Goal: Information Seeking & Learning: Learn about a topic

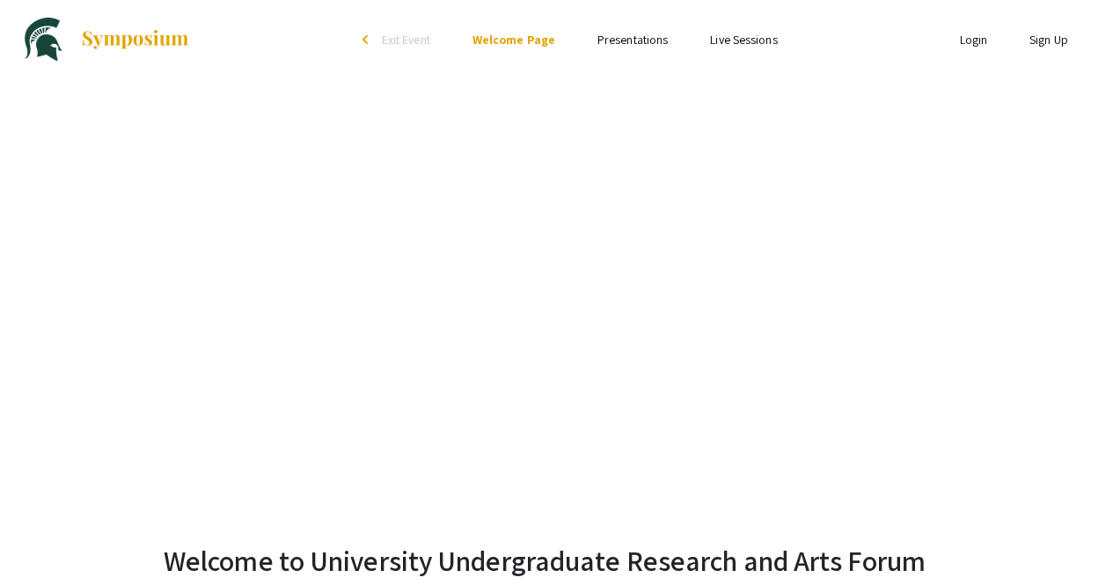
click at [616, 44] on link "Presentations" at bounding box center [632, 40] width 70 height 16
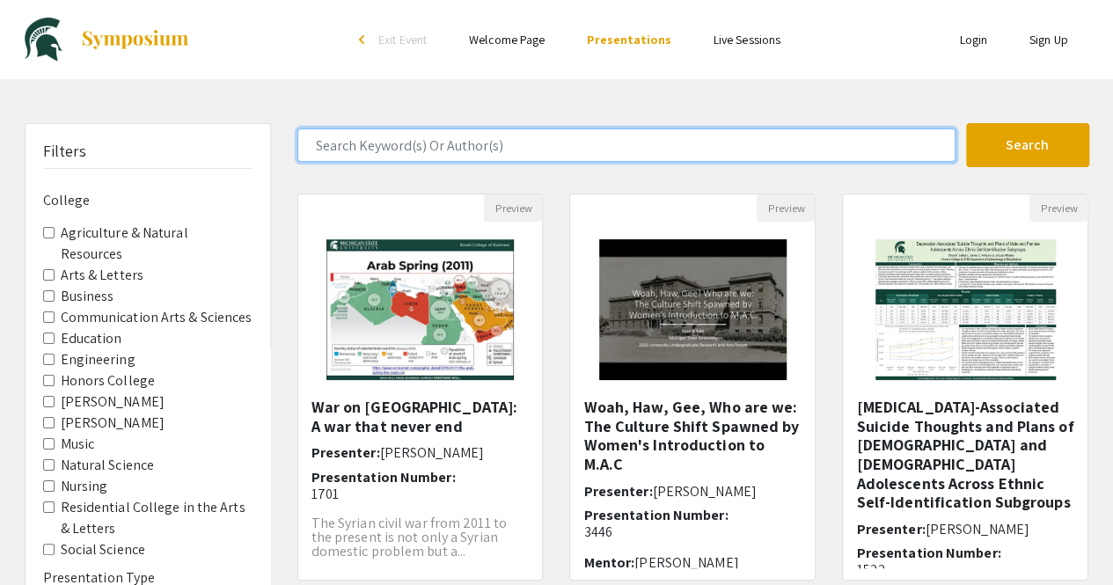
click at [531, 154] on input "Search Keyword(s) Or Author(s)" at bounding box center [626, 144] width 658 height 33
click at [966, 123] on button "Search" at bounding box center [1027, 145] width 123 height 44
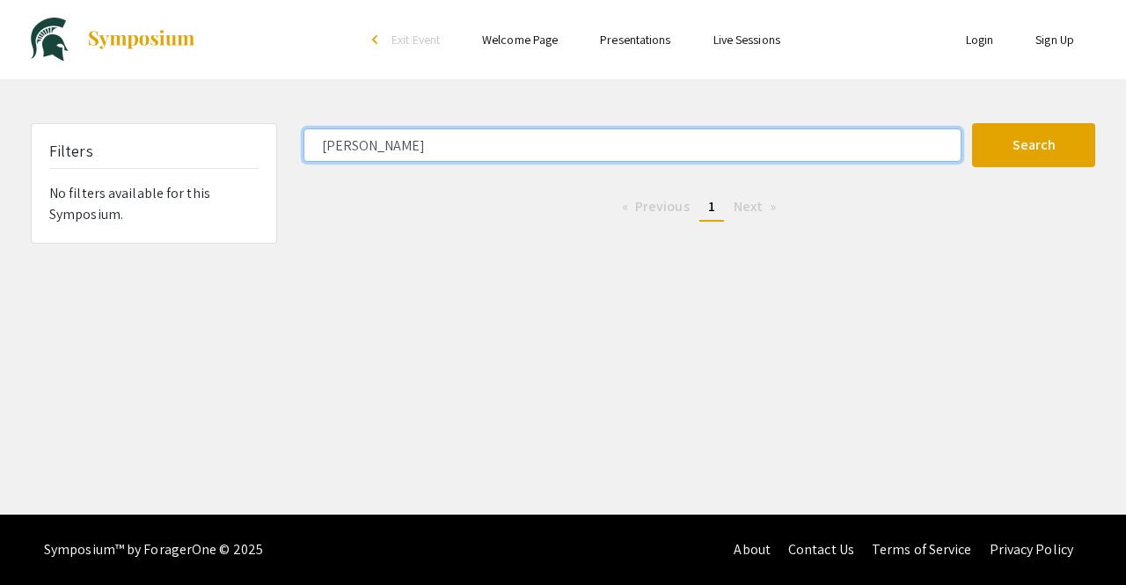
type input "[PERSON_NAME]"
click at [972, 123] on button "Search" at bounding box center [1033, 145] width 123 height 44
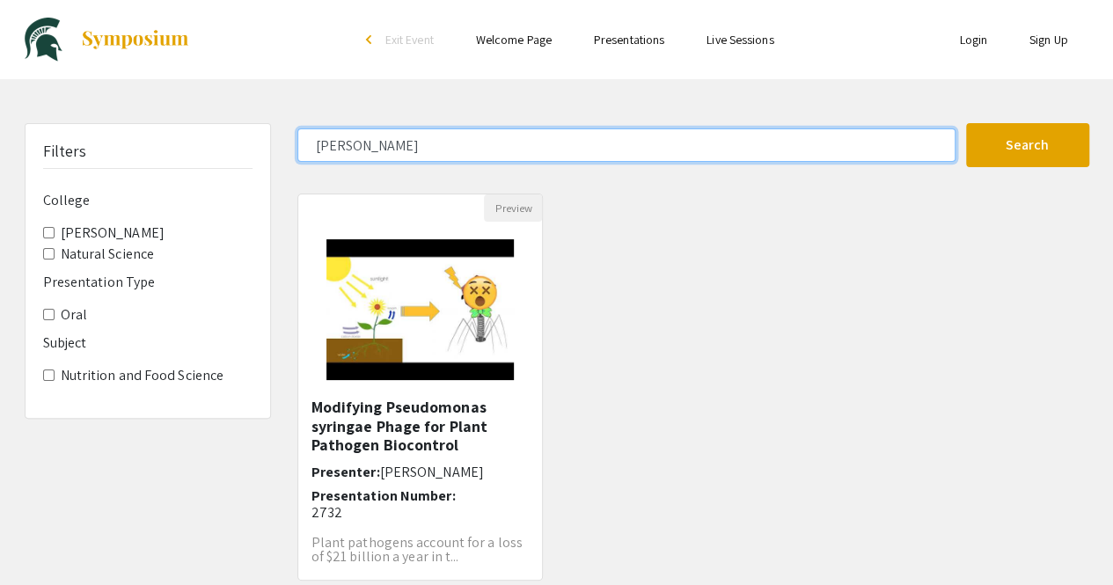
drag, startPoint x: 471, startPoint y: 146, endPoint x: 268, endPoint y: 164, distance: 204.0
click at [268, 164] on div "Filters College [PERSON_NAME] Natural Science Presentation Type Oral Subject Nu…" at bounding box center [556, 383] width 1091 height 521
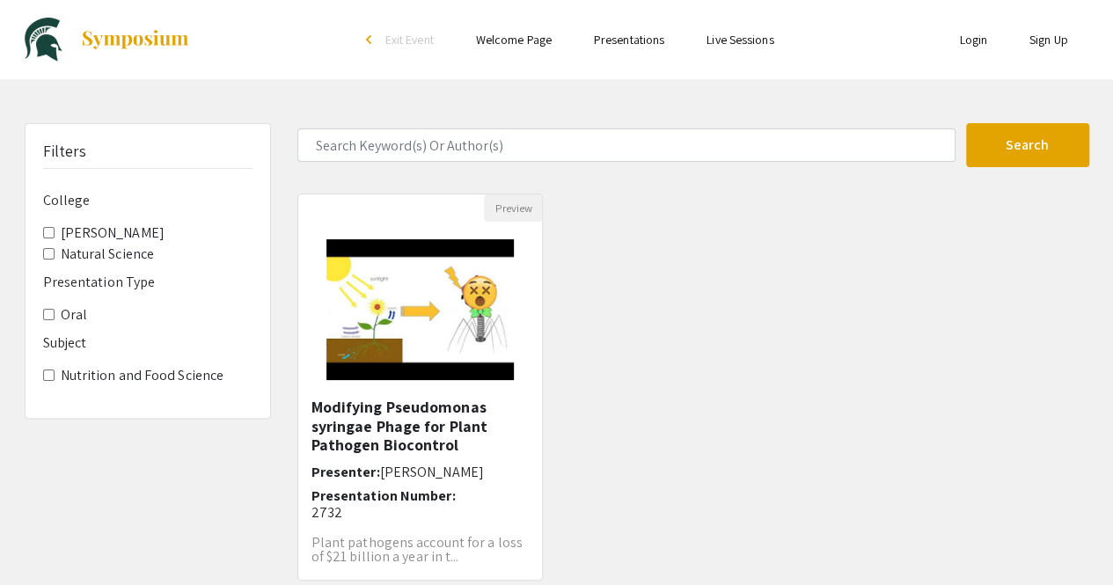
click at [751, 253] on div "Preview Modifying Pseudomonas syringae Phage for Plant Pathogen Biocontrol Pres…" at bounding box center [693, 397] width 818 height 408
click at [979, 139] on button "Search" at bounding box center [1027, 145] width 123 height 44
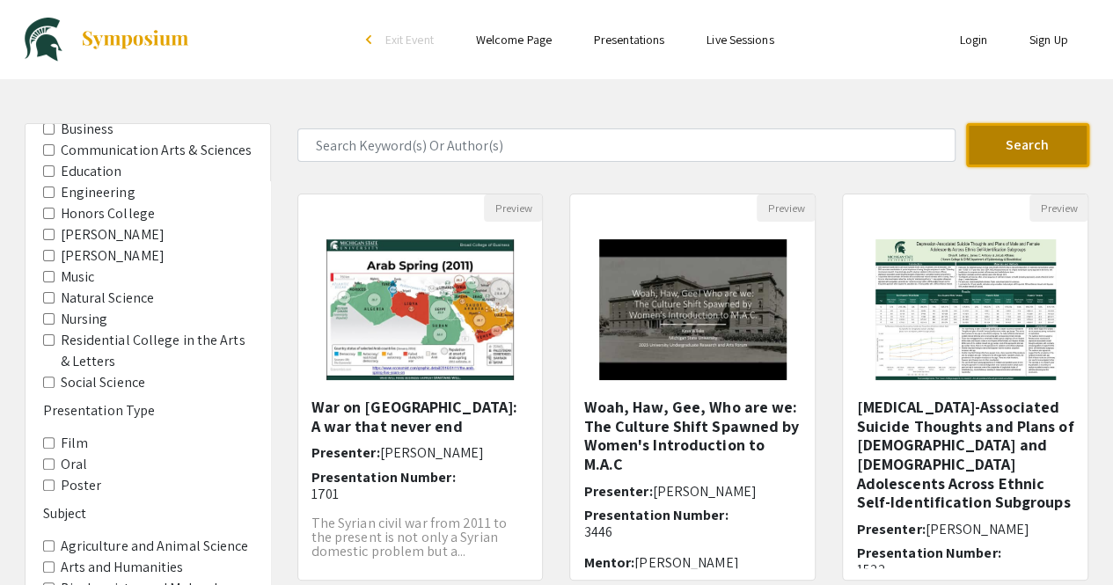
scroll to position [173, 0]
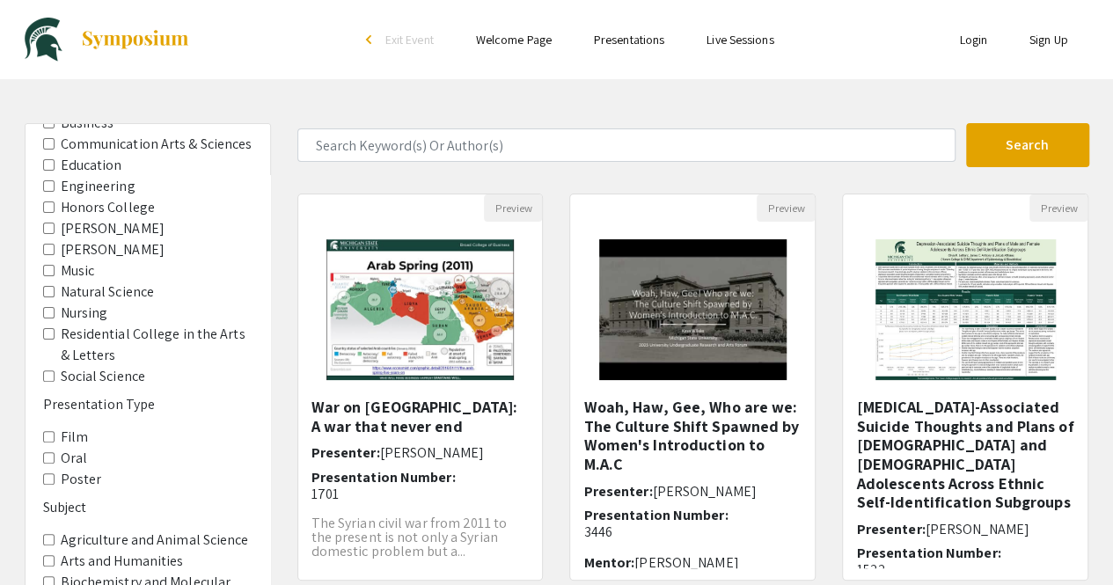
drag, startPoint x: 154, startPoint y: 381, endPoint x: 137, endPoint y: 383, distance: 16.8
click at [137, 366] on label "Residential College in the Arts & Letters" at bounding box center [157, 345] width 192 height 42
click at [55, 339] on Letters "Residential College in the Arts & Letters" at bounding box center [48, 333] width 11 height 11
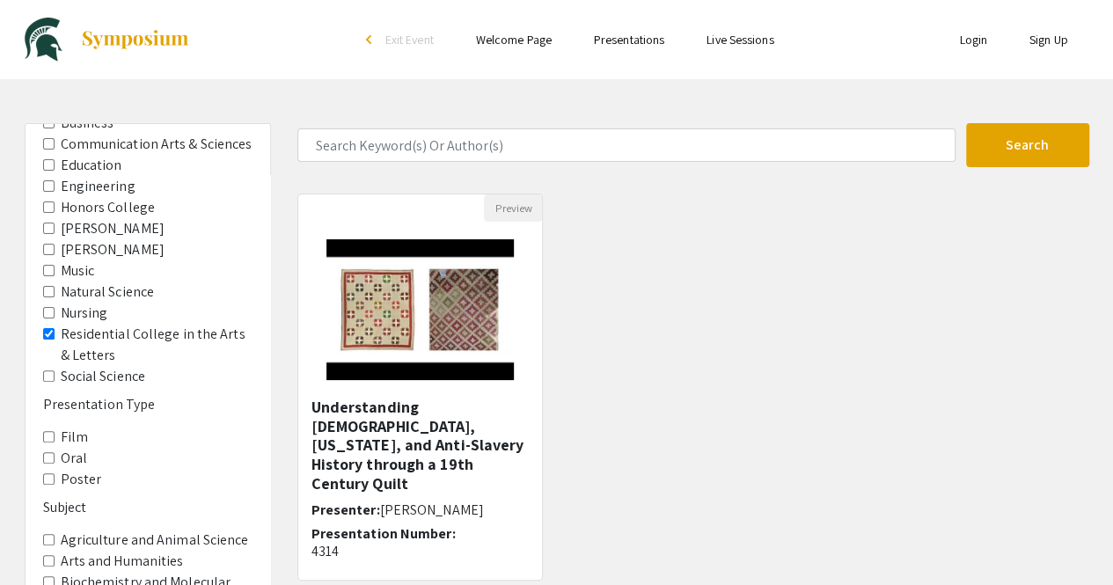
click at [48, 339] on Letters "Residential College in the Arts & Letters" at bounding box center [48, 333] width 11 height 11
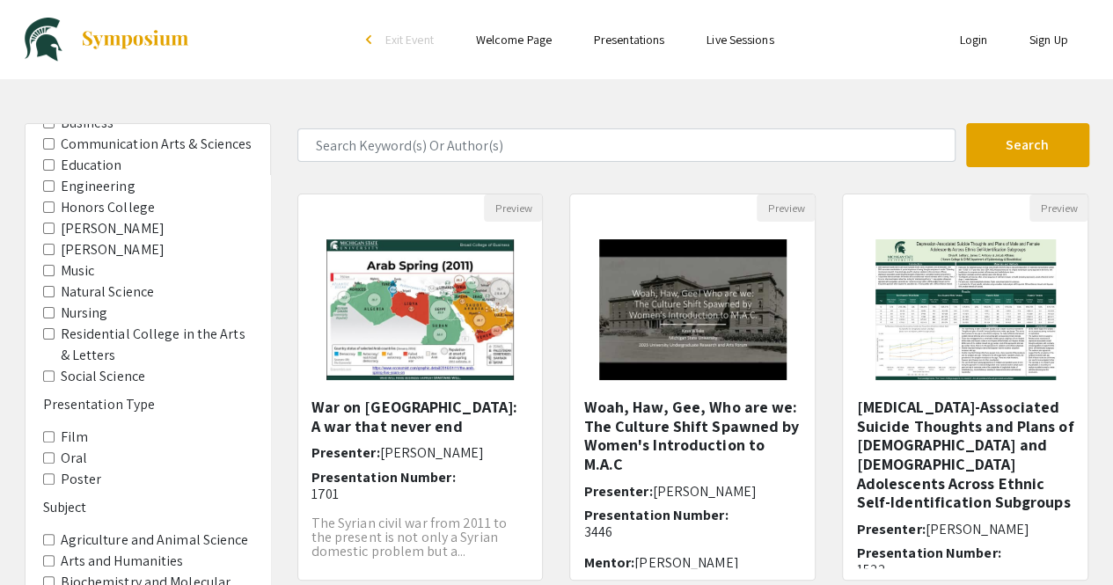
click at [49, 382] on Science "Social Science" at bounding box center [48, 375] width 11 height 11
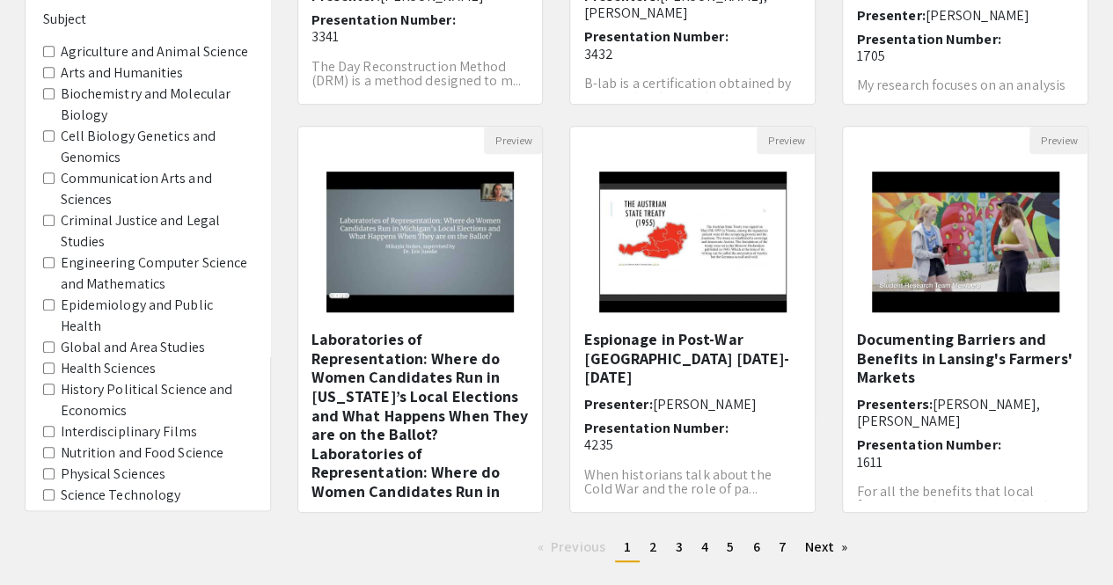
scroll to position [186, 0]
click at [49, 226] on Studies "Criminal Justice and Legal Studies" at bounding box center [48, 220] width 11 height 11
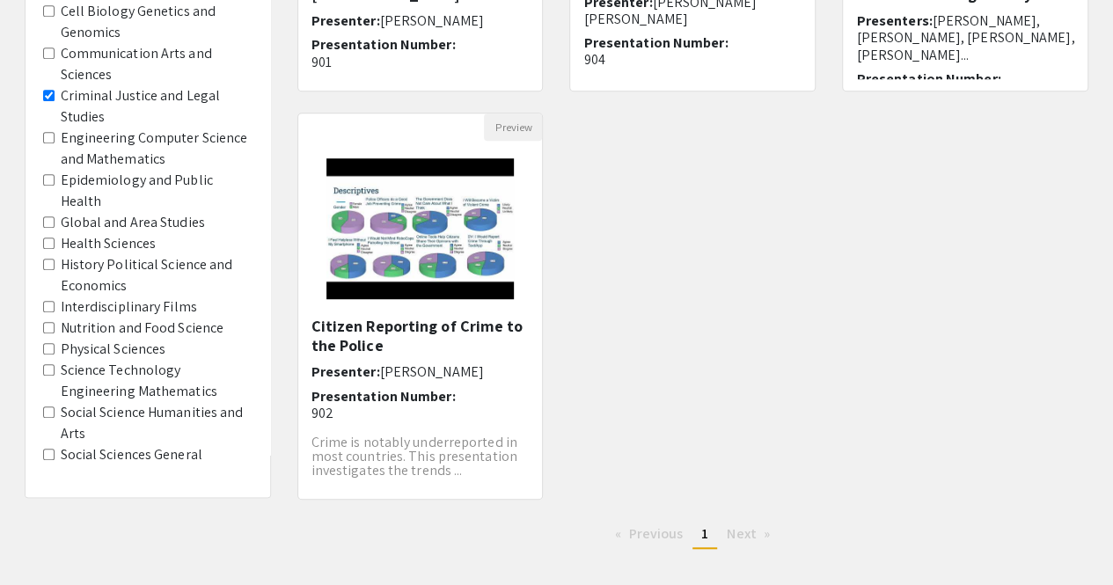
scroll to position [339, 0]
click at [49, 455] on General "Social Sciences General" at bounding box center [48, 454] width 11 height 11
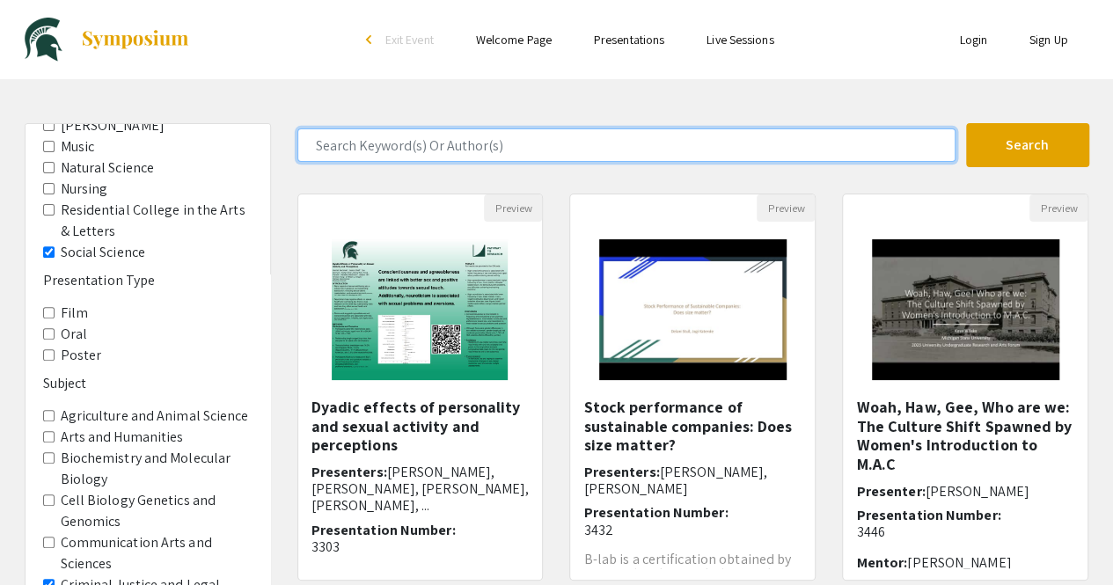
click at [400, 143] on input "Search Keyword(s) Or Author(s)" at bounding box center [626, 144] width 658 height 33
click at [966, 123] on button "Search" at bounding box center [1027, 145] width 123 height 44
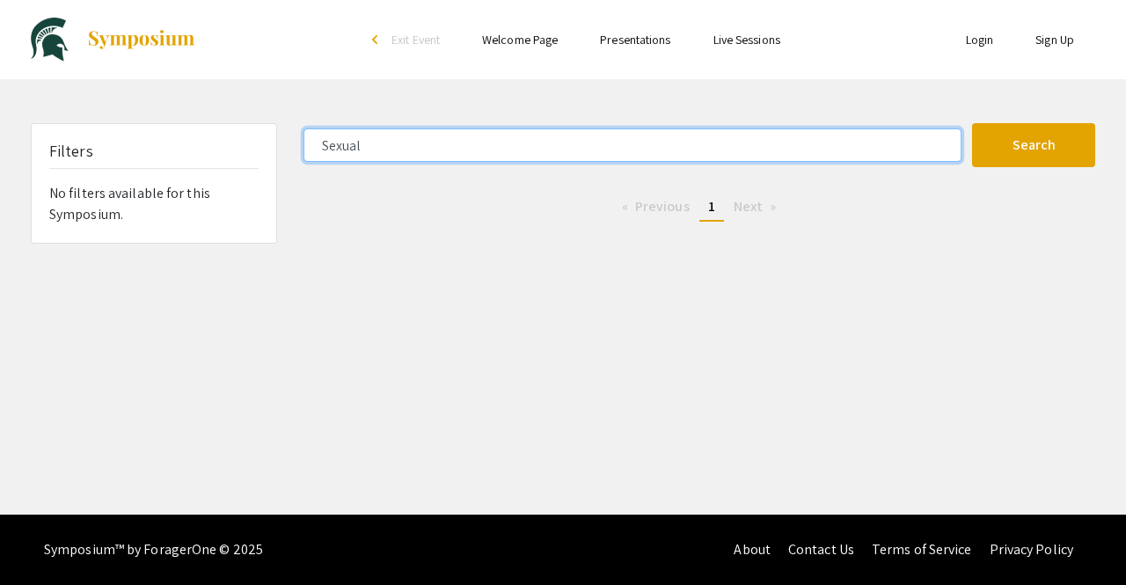
click at [972, 123] on button "Search" at bounding box center [1033, 145] width 123 height 44
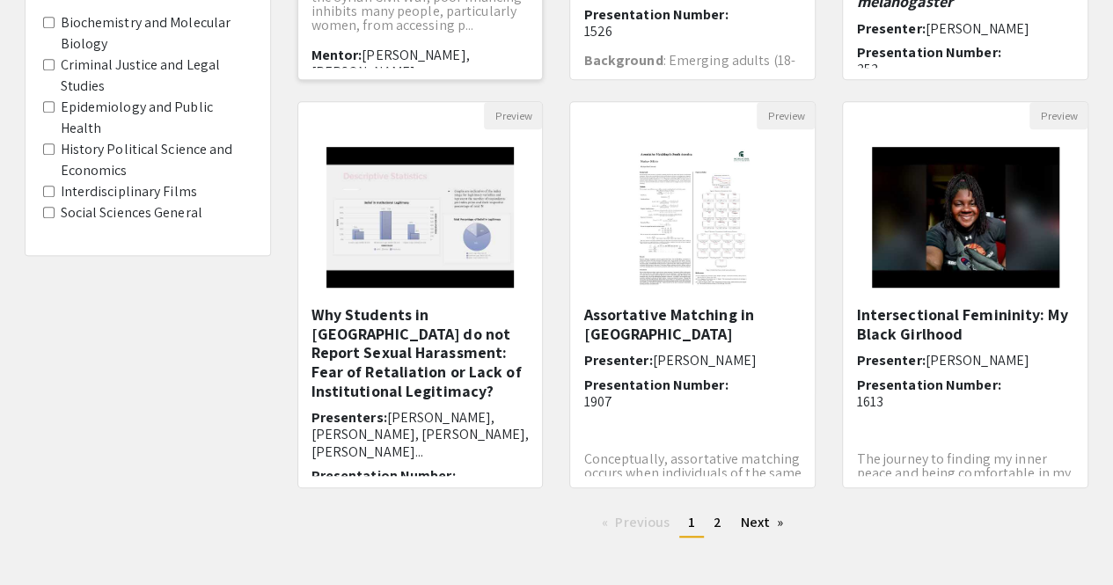
scroll to position [501, 0]
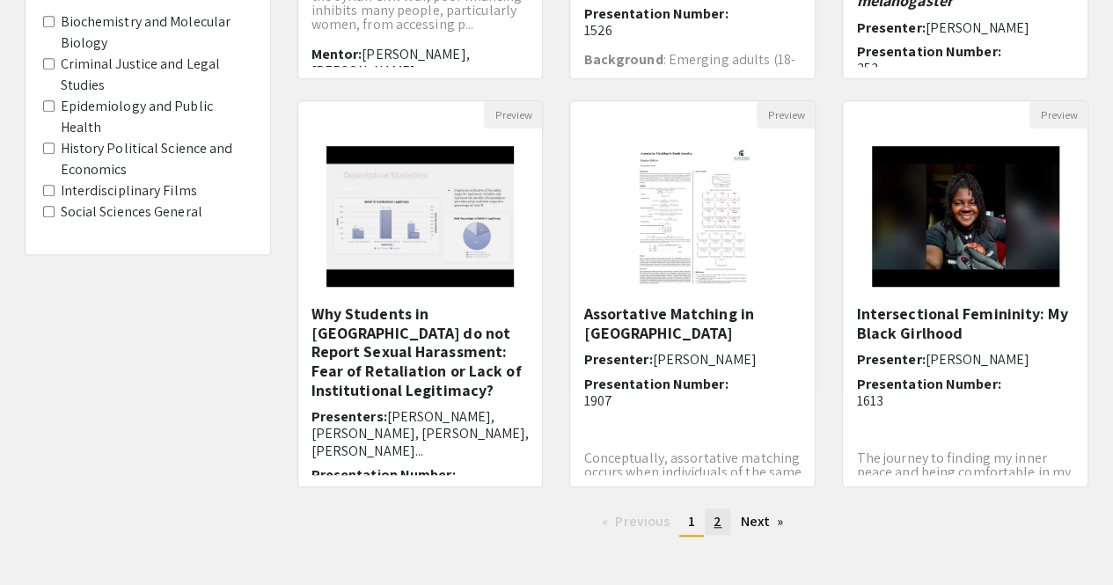
click at [707, 522] on link "page 2" at bounding box center [717, 521] width 26 height 26
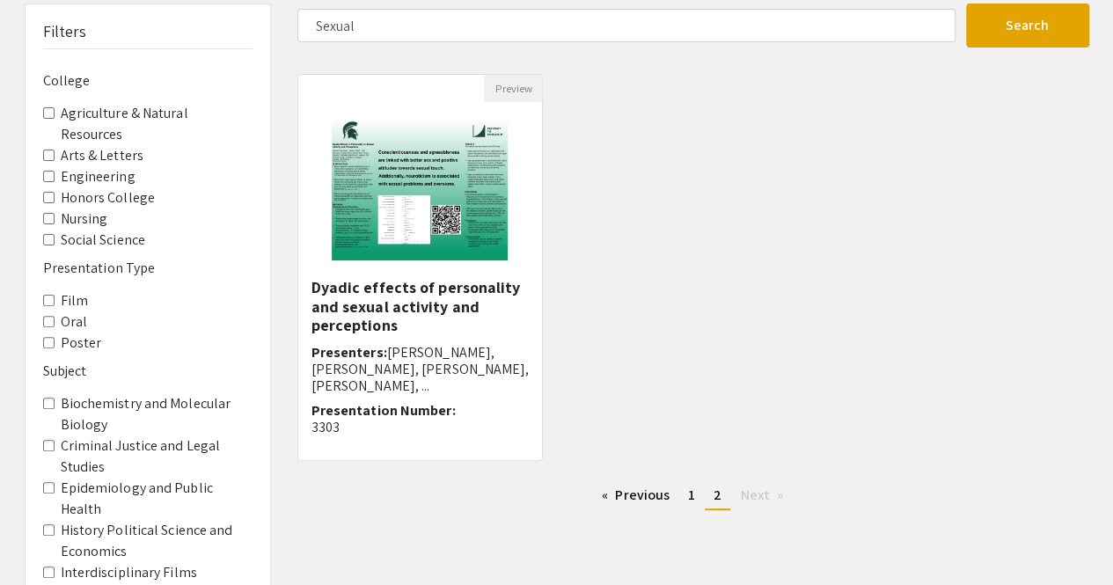
scroll to position [132, 0]
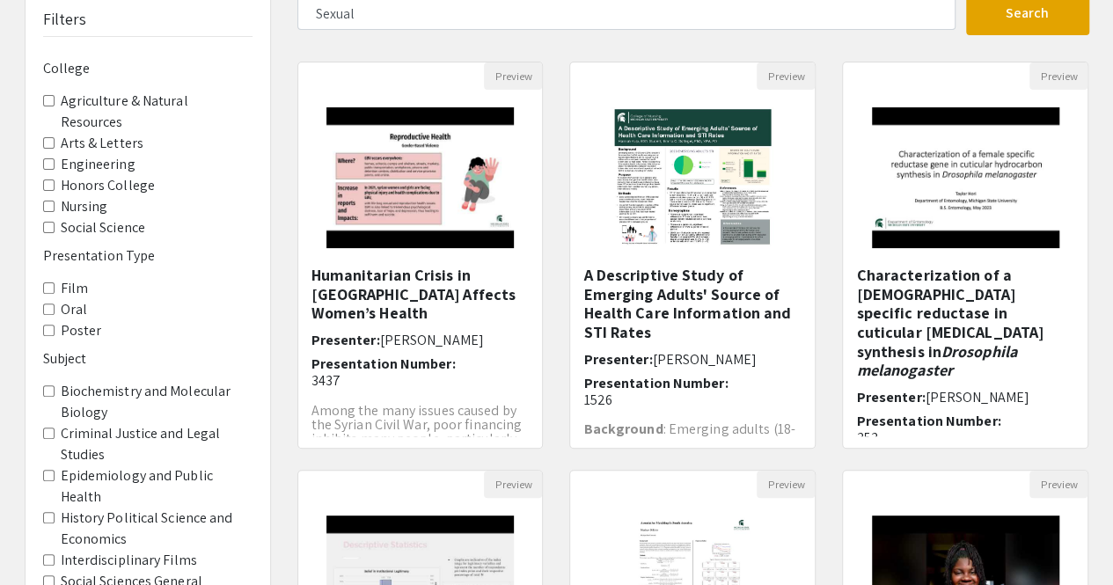
scroll to position [243, 0]
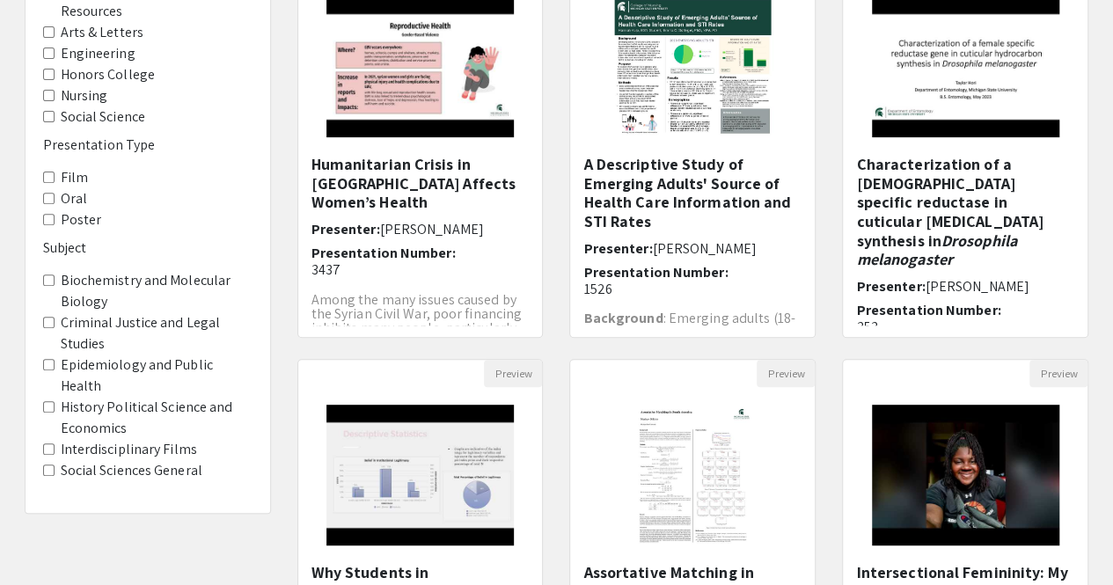
type input "Sexual Assault"
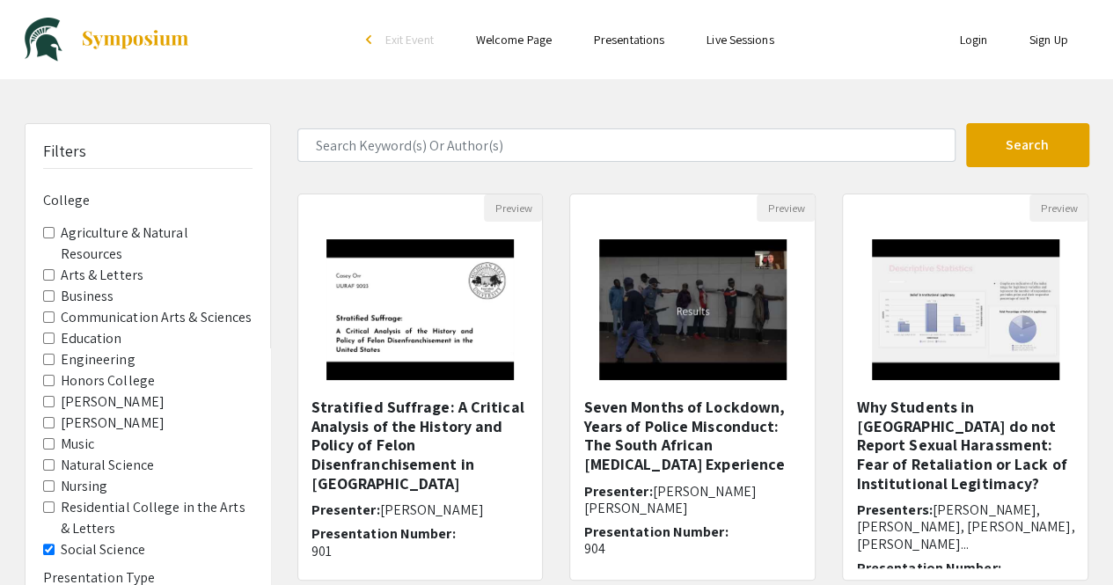
scroll to position [489, 0]
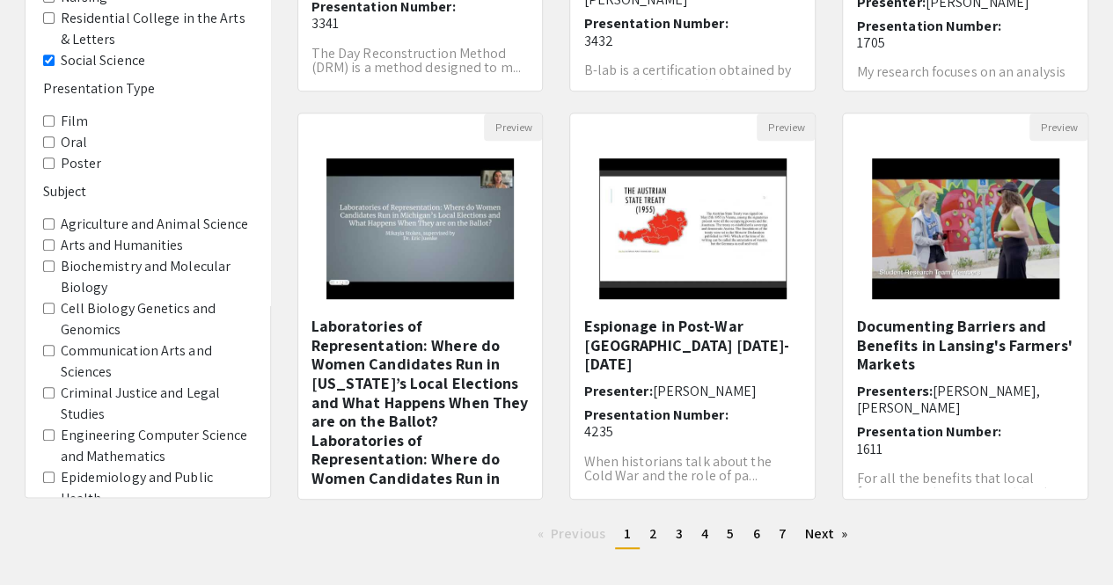
scroll to position [476, 0]
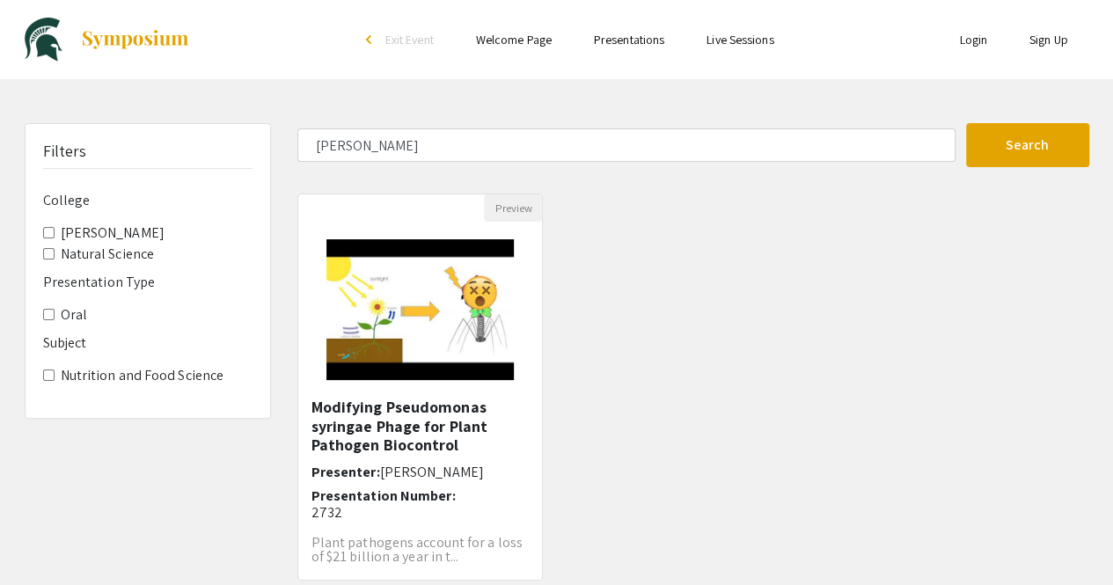
type input "[PERSON_NAME]"
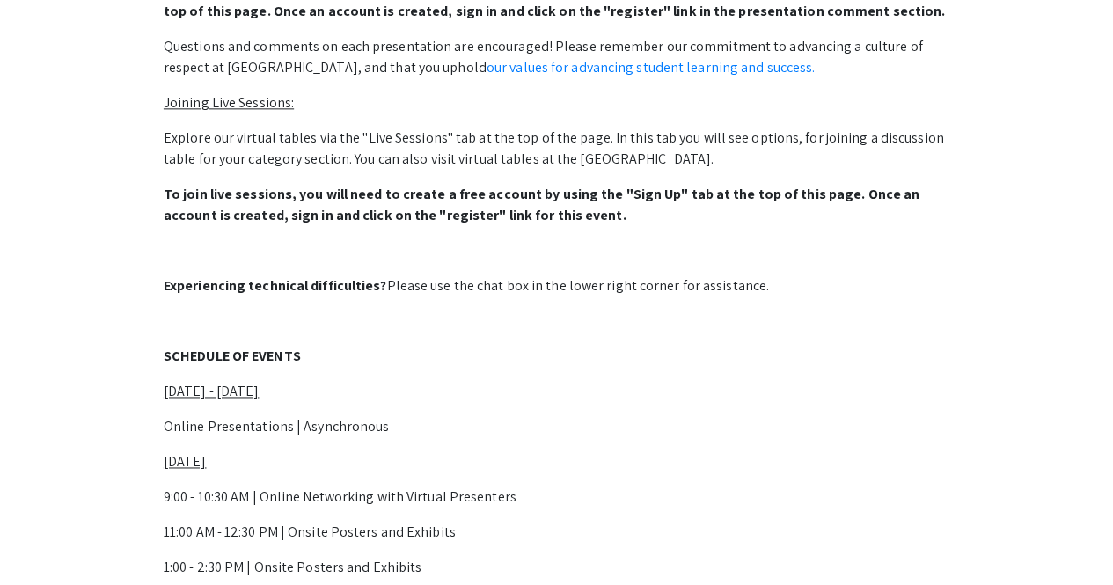
scroll to position [1097, 0]
